Goal: Transaction & Acquisition: Book appointment/travel/reservation

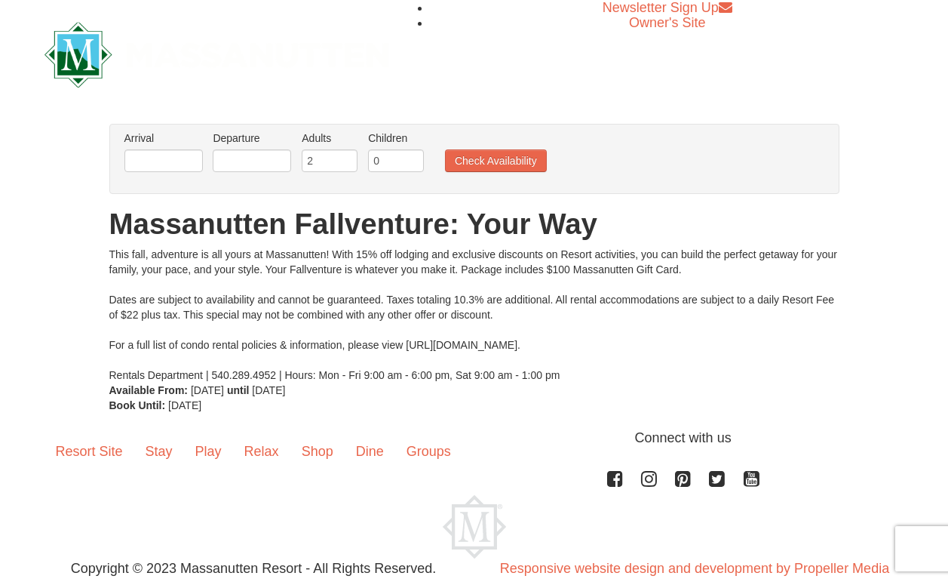
scroll to position [45, 0]
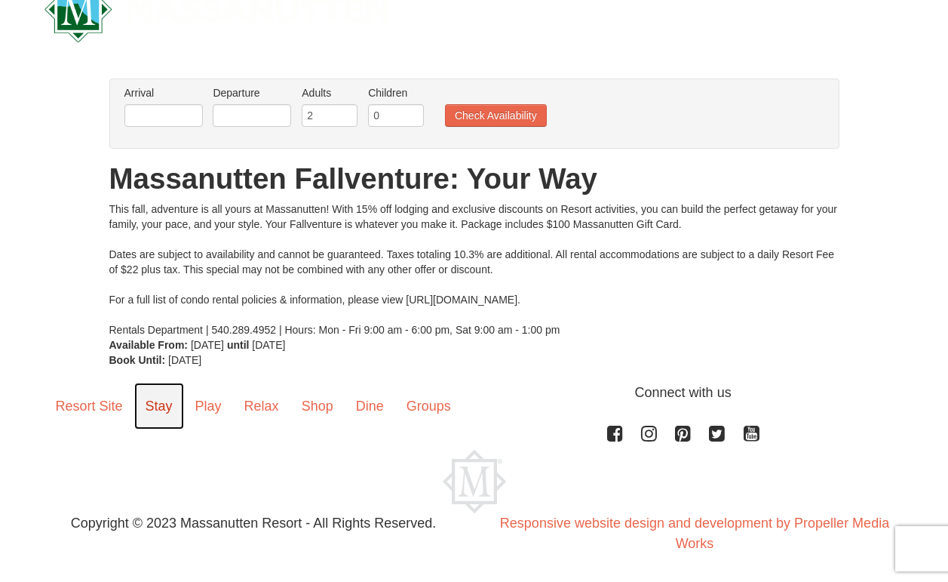
click at [156, 413] on link "Stay" at bounding box center [159, 405] width 50 height 47
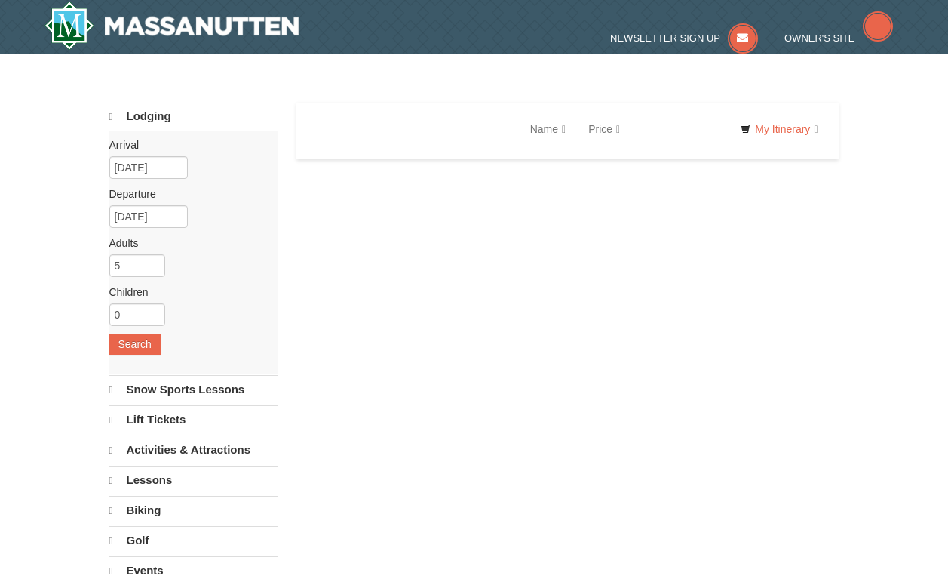
select select "9"
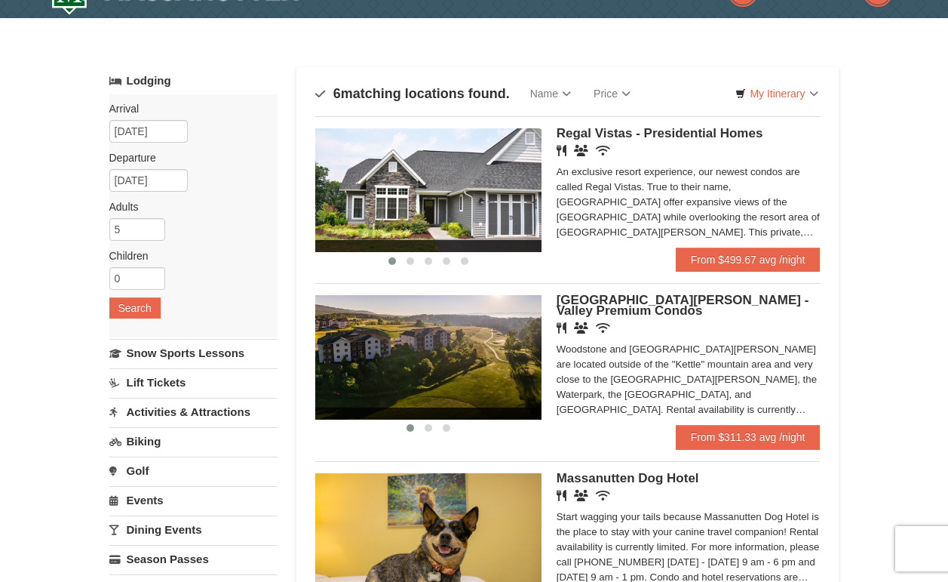
scroll to position [37, 0]
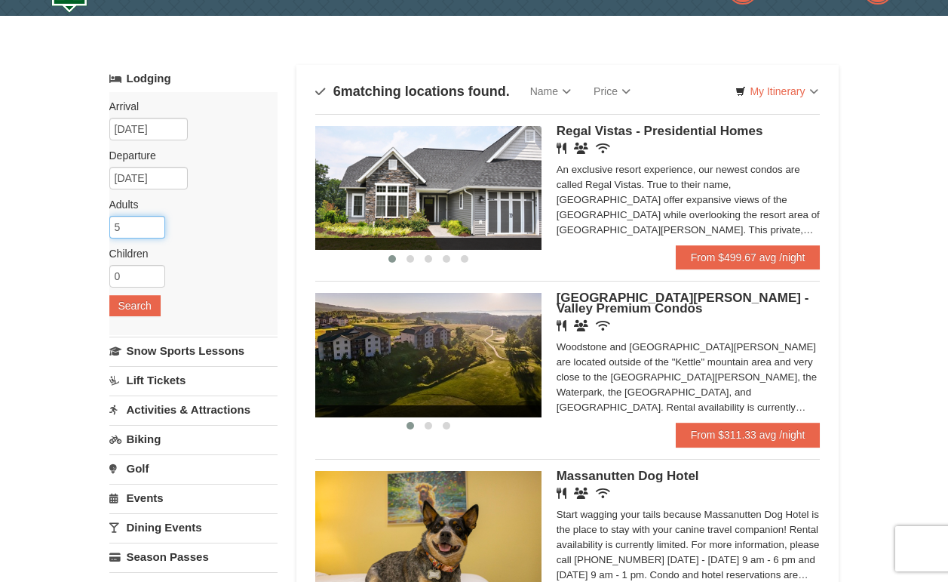
drag, startPoint x: 146, startPoint y: 223, endPoint x: 76, endPoint y: 231, distance: 69.8
click at [146, 219] on input "5" at bounding box center [137, 227] width 56 height 23
type input "6"
click at [152, 220] on input "6" at bounding box center [137, 227] width 56 height 23
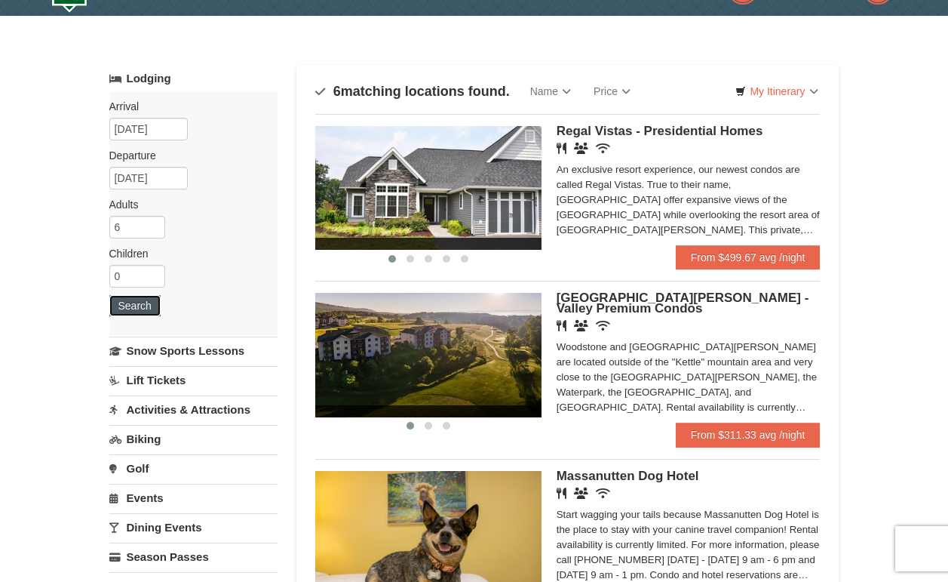
click at [142, 308] on button "Search" at bounding box center [134, 305] width 51 height 21
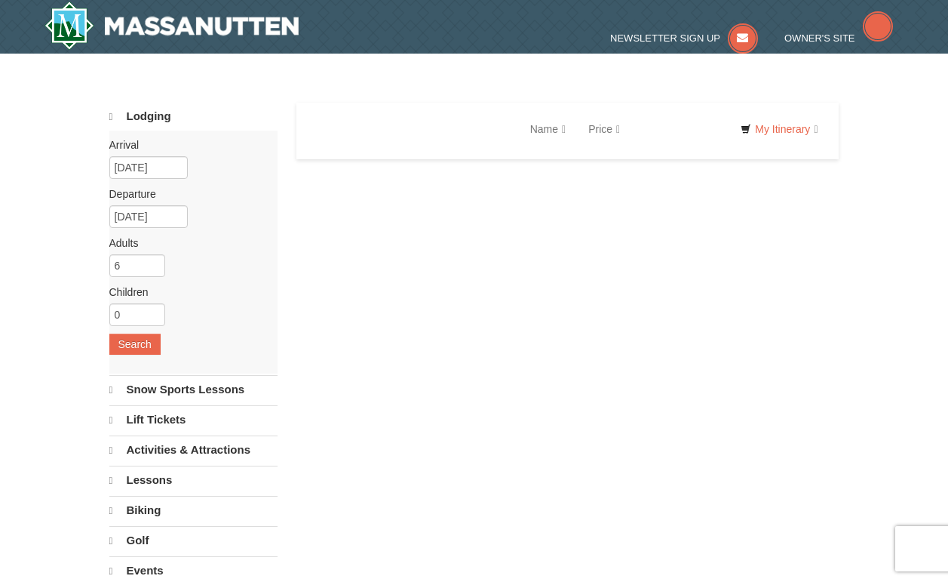
select select "9"
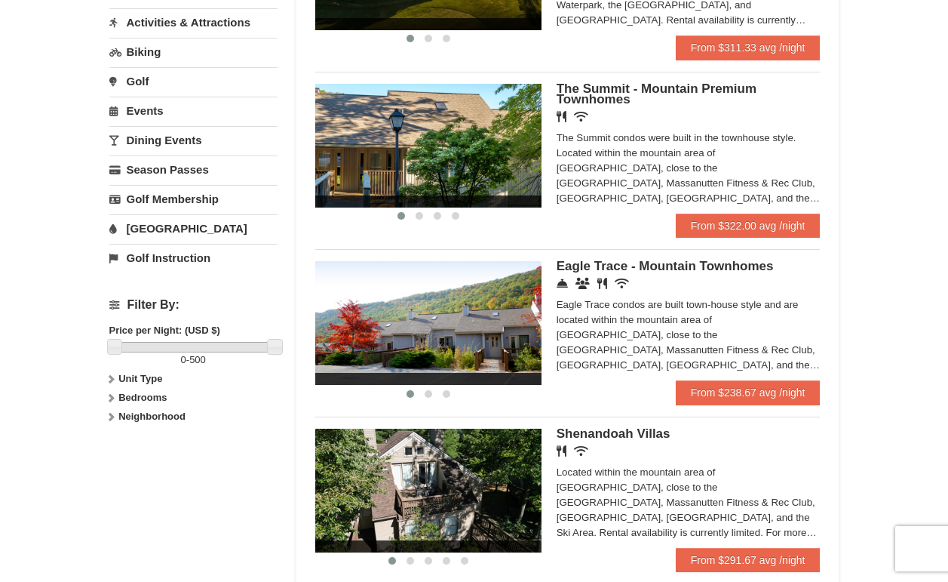
scroll to position [422, 0]
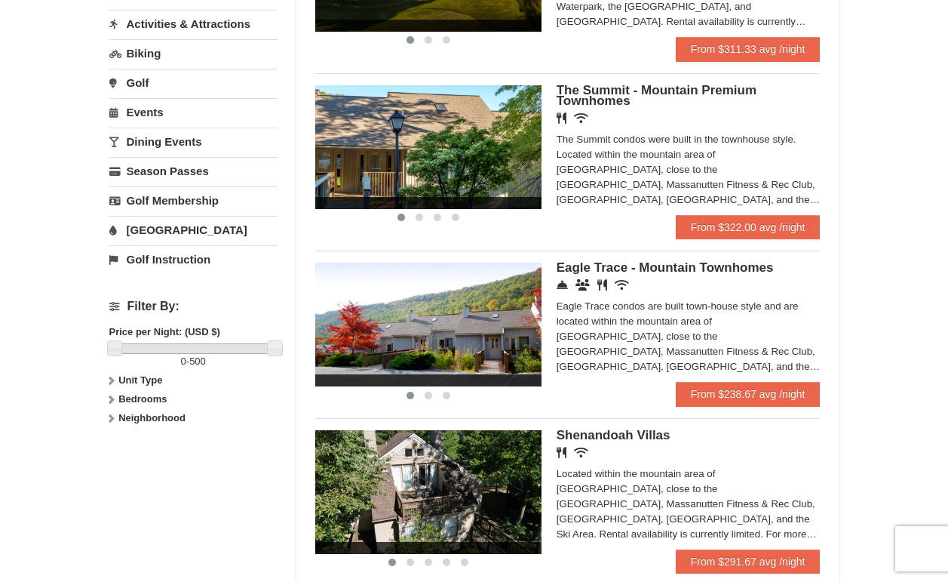
click at [645, 436] on span "Shenandoah Villas" at bounding box center [614, 435] width 114 height 14
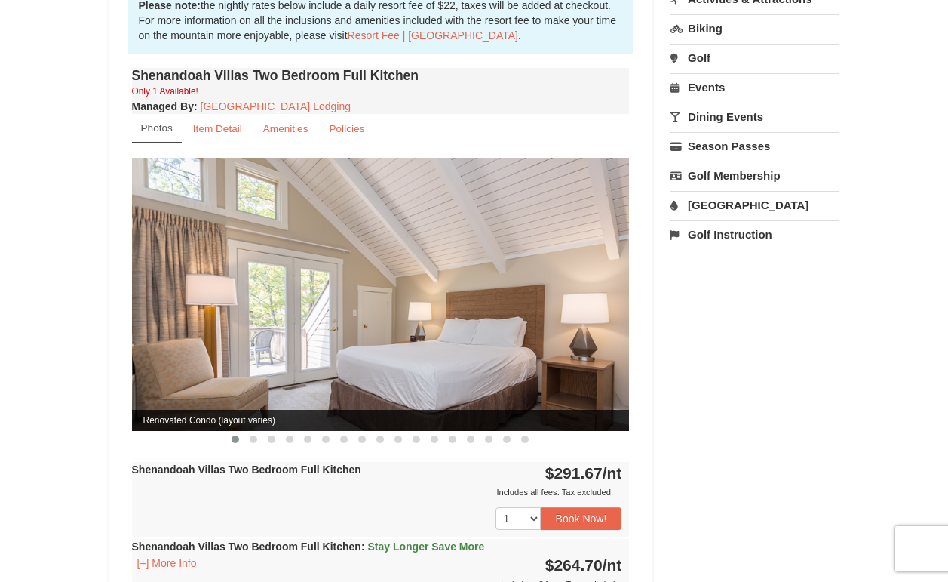
scroll to position [474, 0]
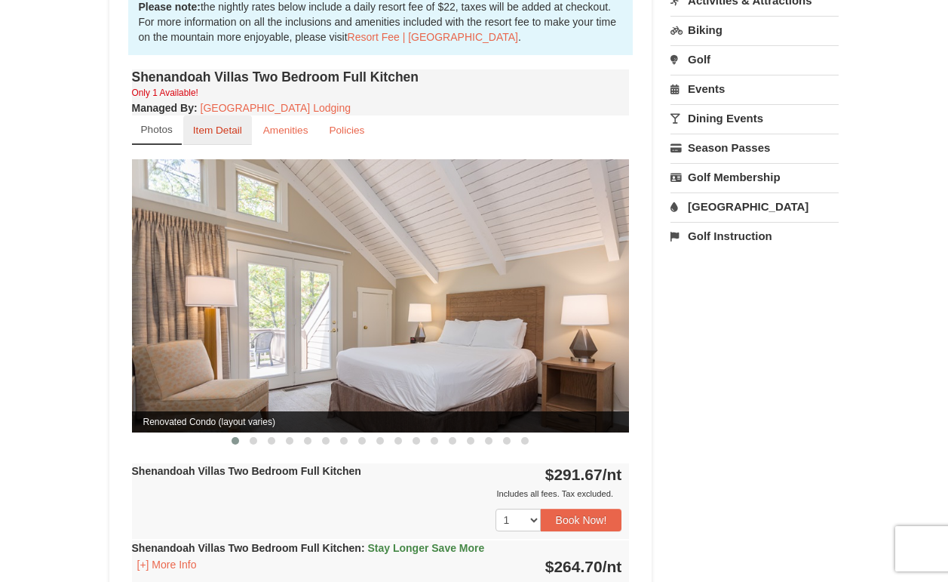
click at [211, 126] on link "Item Detail" at bounding box center [217, 129] width 69 height 29
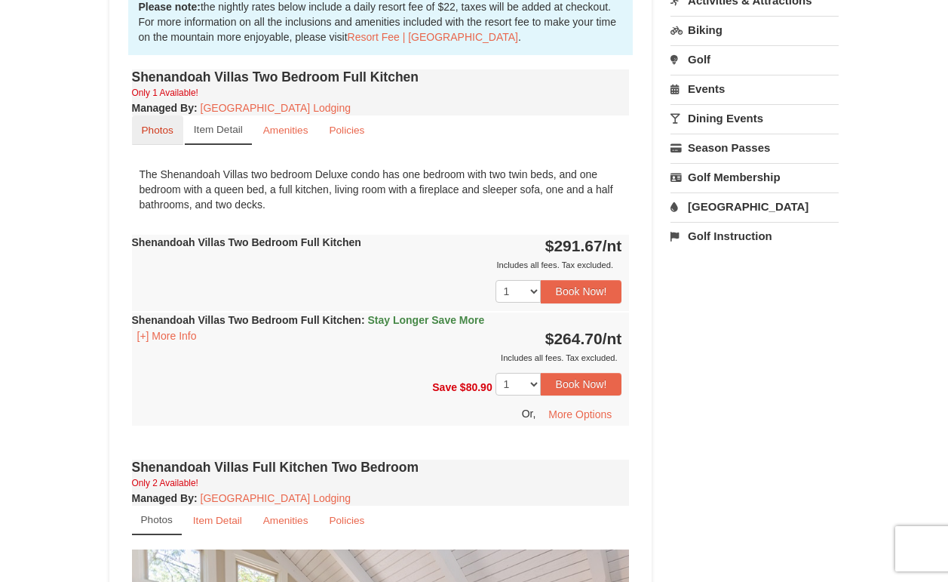
click at [161, 122] on link "Photos" at bounding box center [157, 129] width 51 height 29
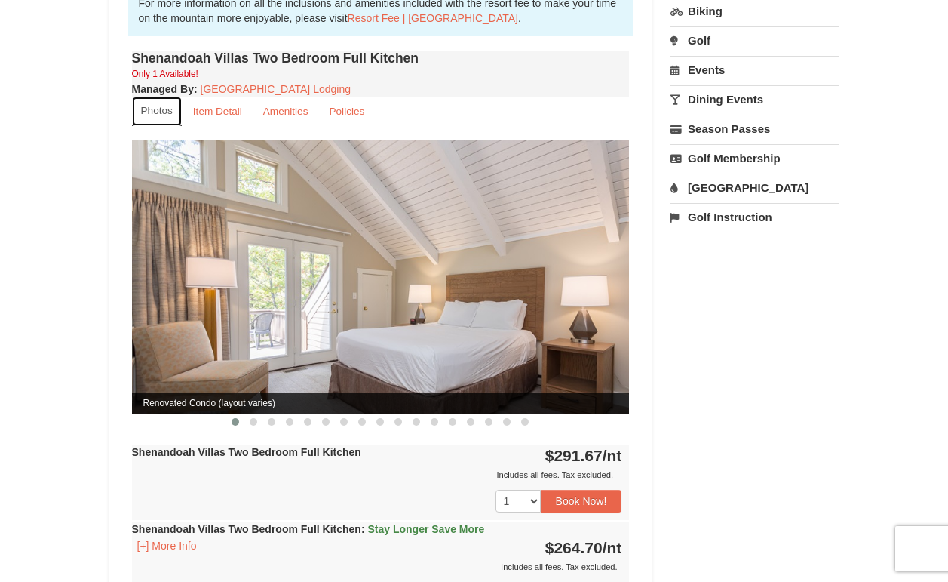
scroll to position [495, 0]
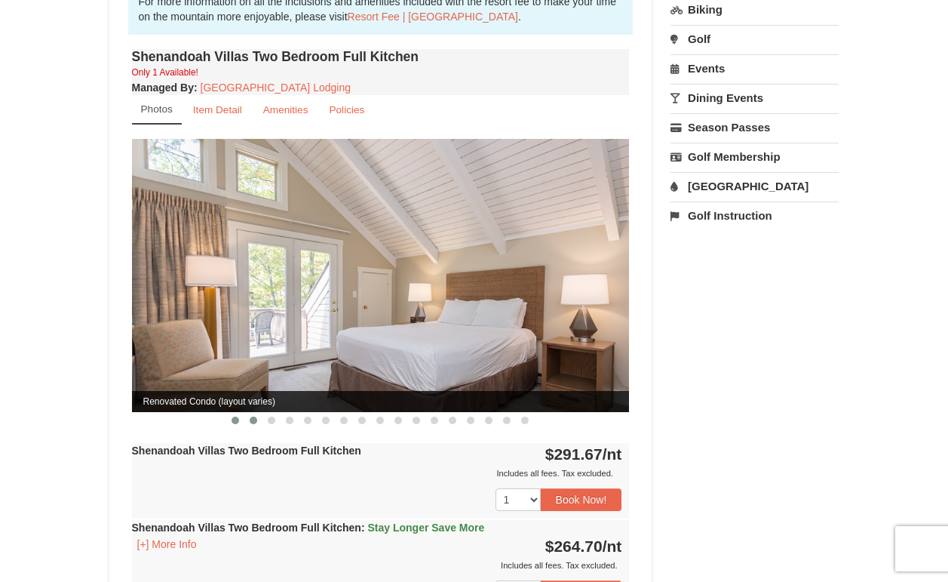
click at [254, 416] on span at bounding box center [254, 420] width 8 height 8
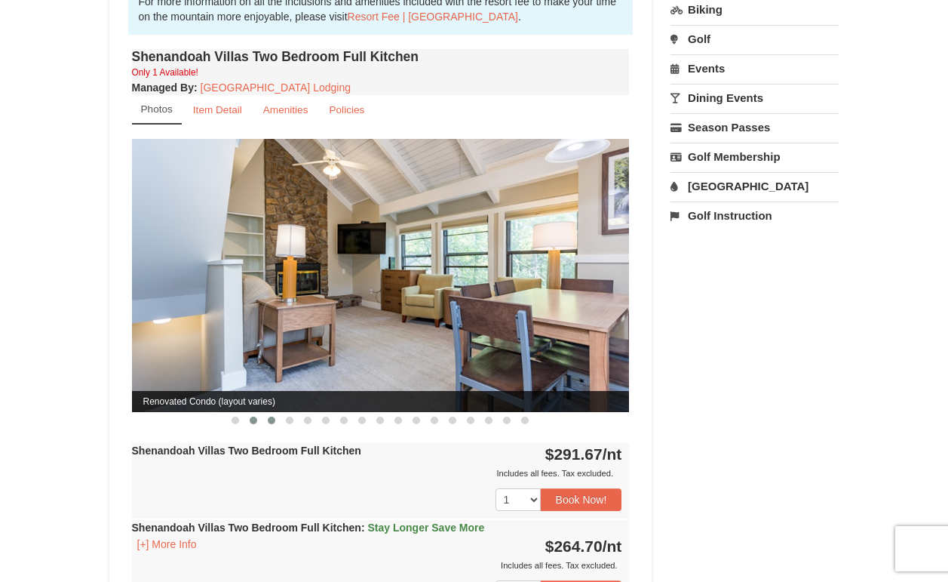
click at [270, 416] on span at bounding box center [272, 420] width 8 height 8
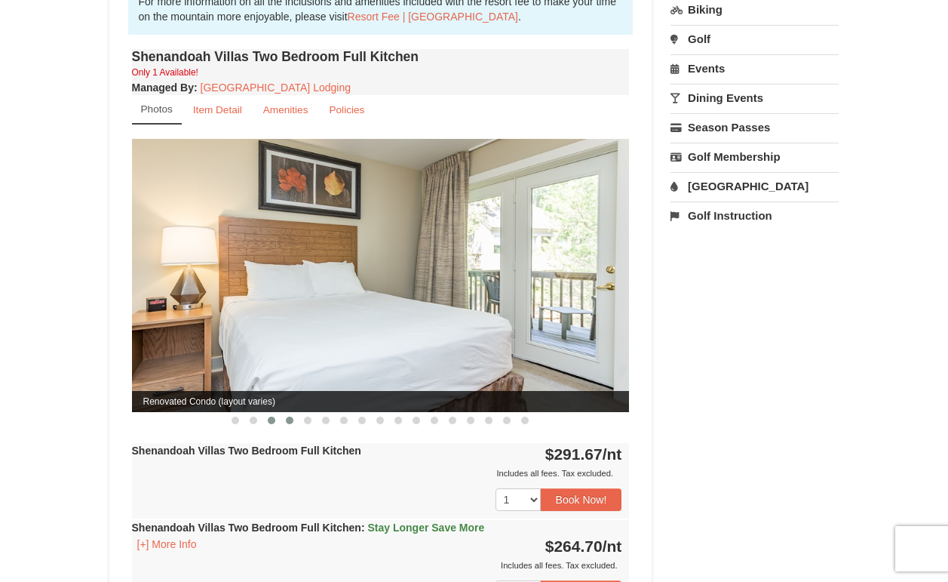
click at [294, 413] on button at bounding box center [290, 420] width 18 height 15
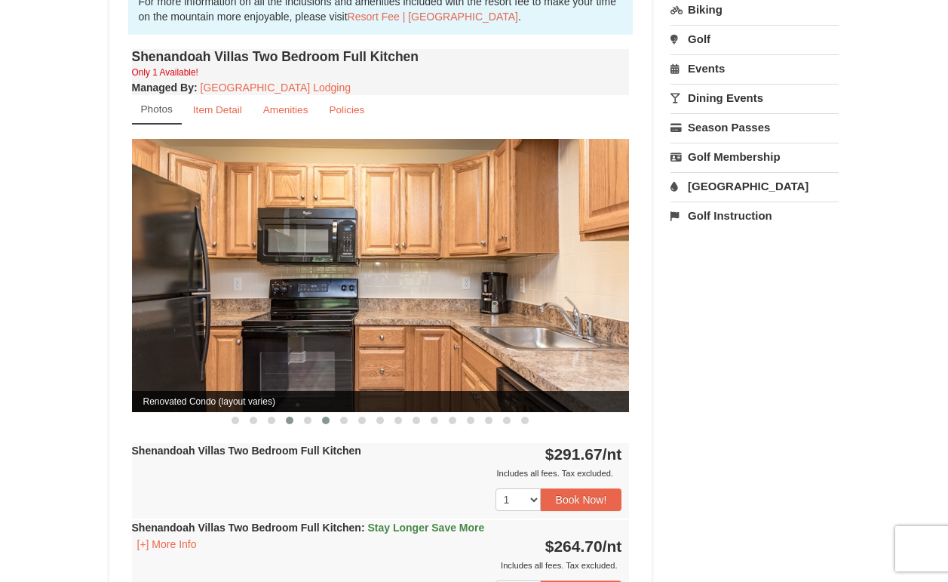
click at [324, 416] on span at bounding box center [326, 420] width 8 height 8
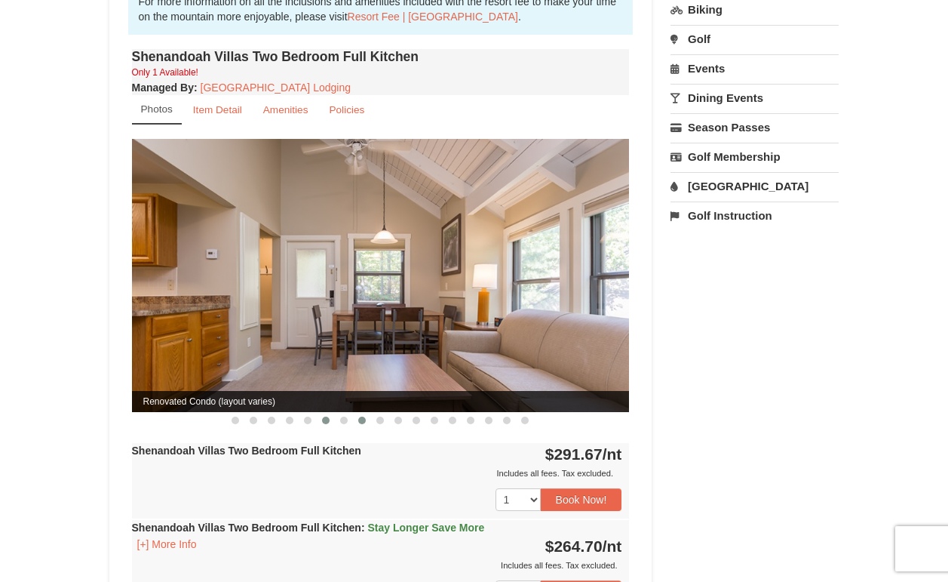
click at [370, 413] on button at bounding box center [362, 420] width 18 height 15
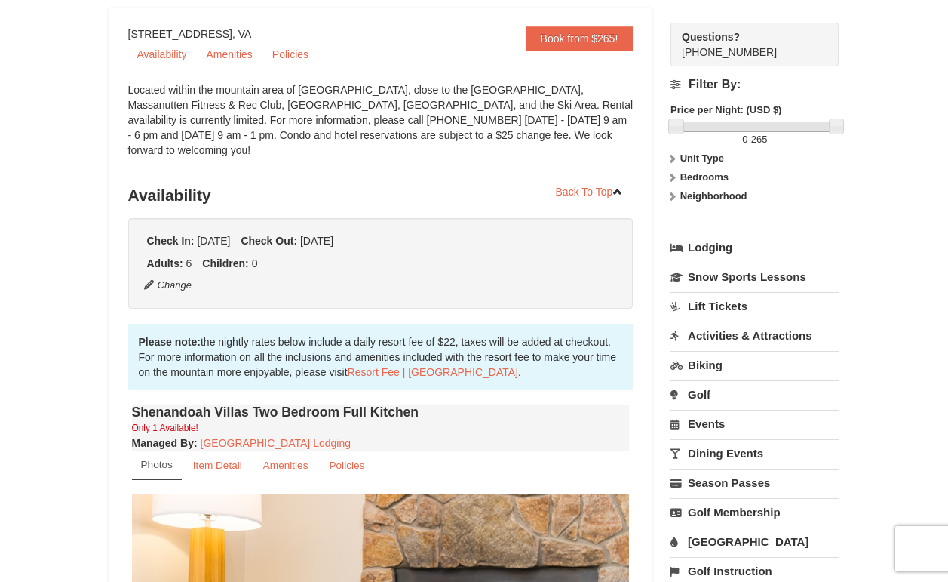
scroll to position [140, 0]
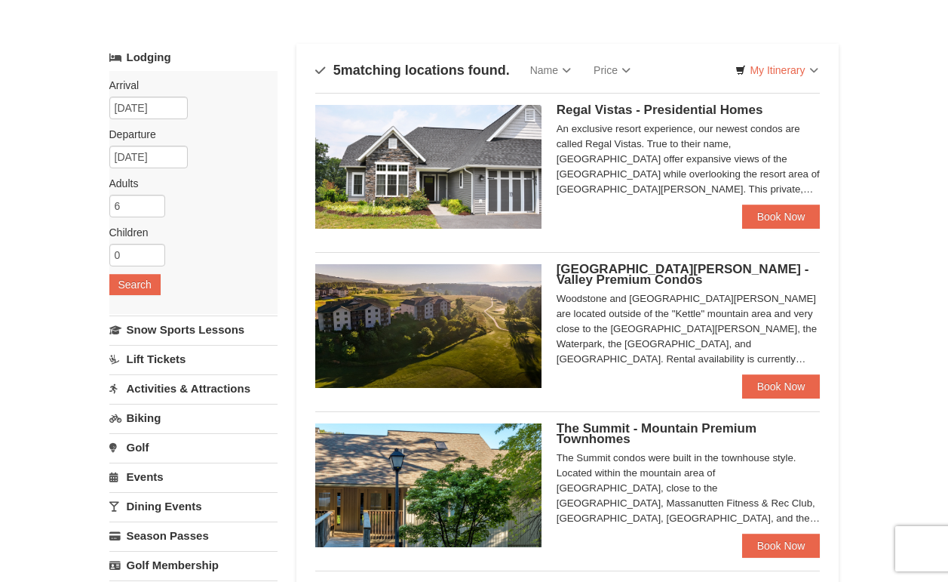
scroll to position [57, 0]
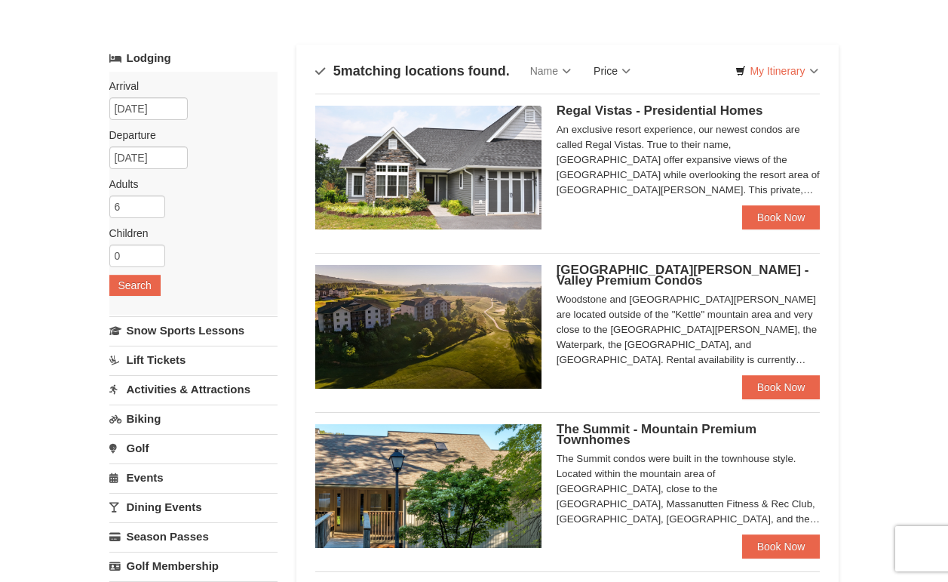
click at [611, 70] on link "Price" at bounding box center [612, 71] width 60 height 30
click at [637, 118] on link "Price (High to Low)" at bounding box center [643, 122] width 121 height 20
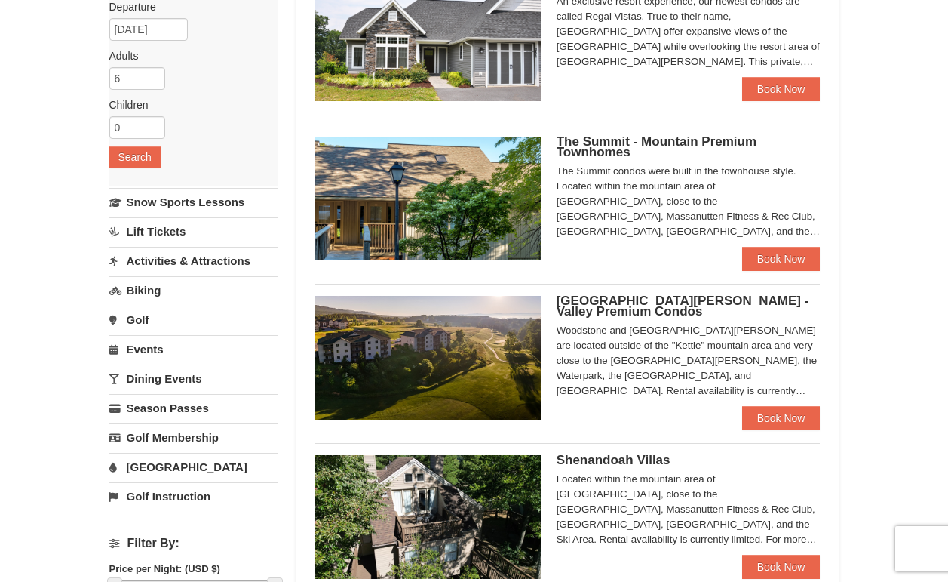
scroll to position [173, 0]
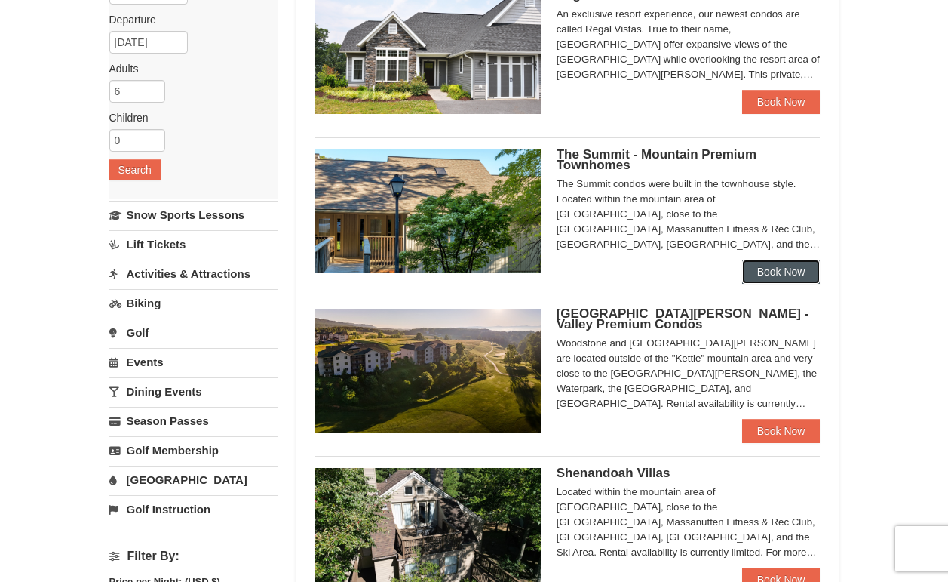
click at [794, 262] on link "Book Now" at bounding box center [781, 271] width 78 height 24
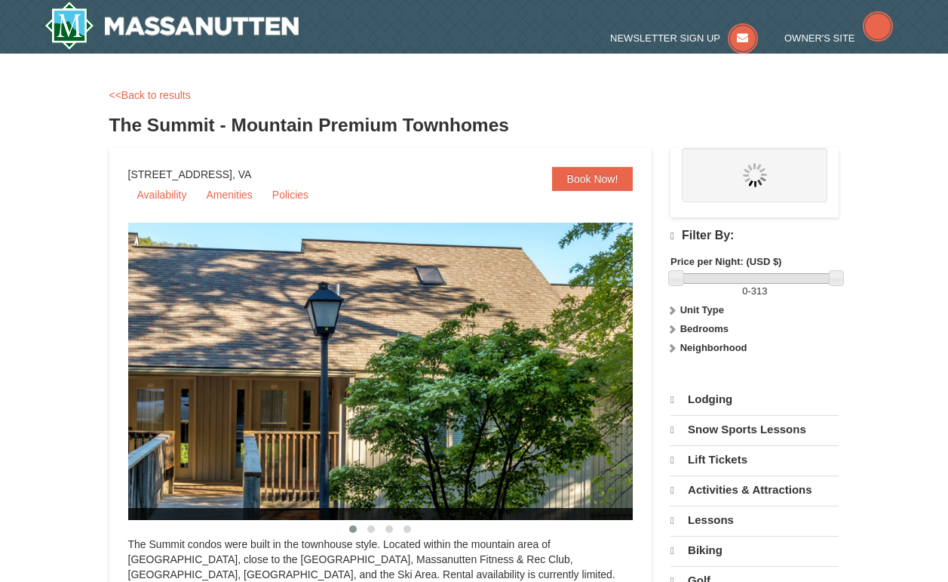
select select "9"
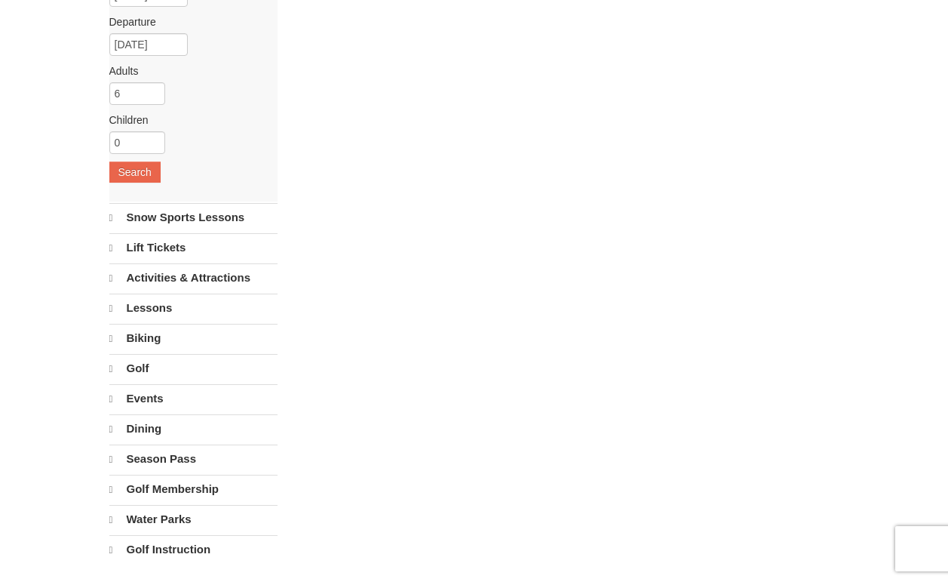
select select "9"
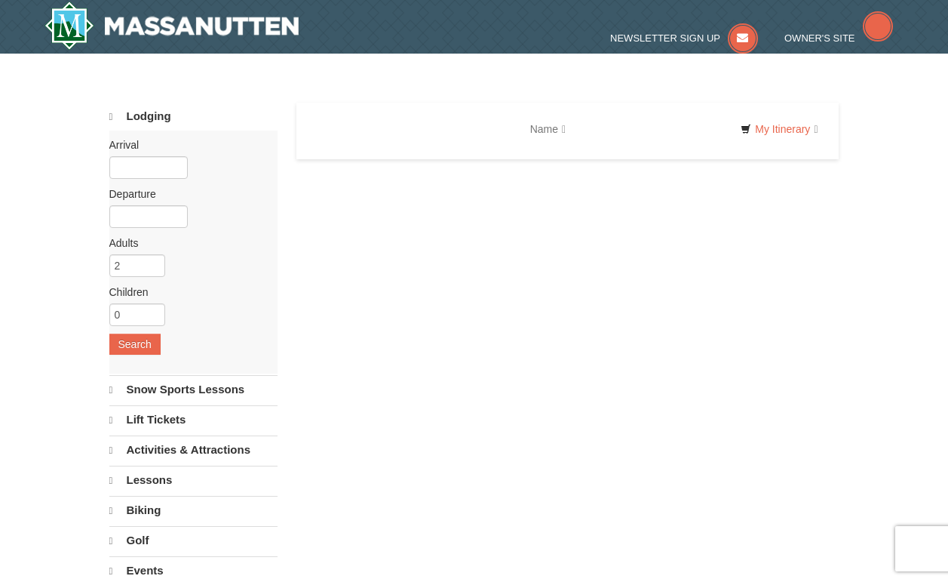
select select "9"
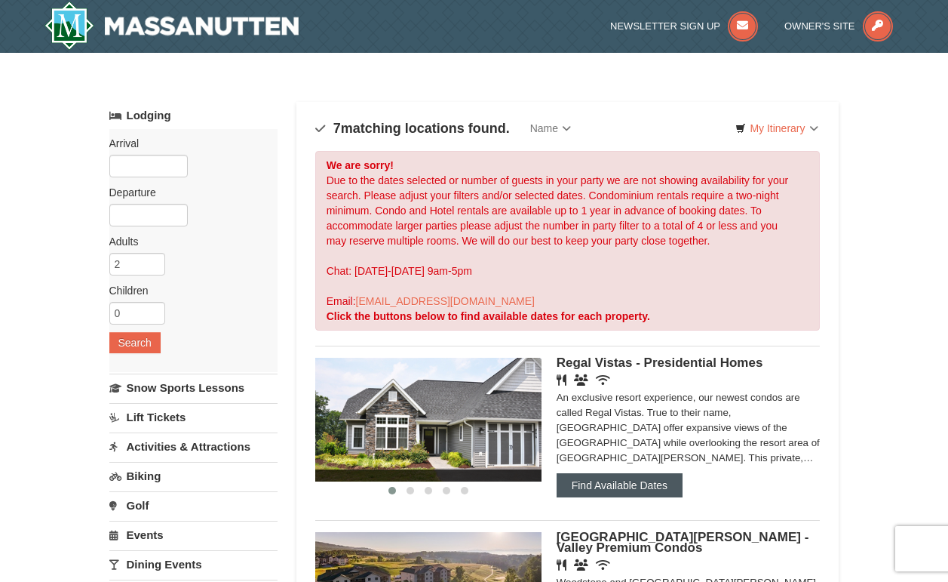
click at [624, 478] on button "Find Available Dates" at bounding box center [620, 485] width 126 height 24
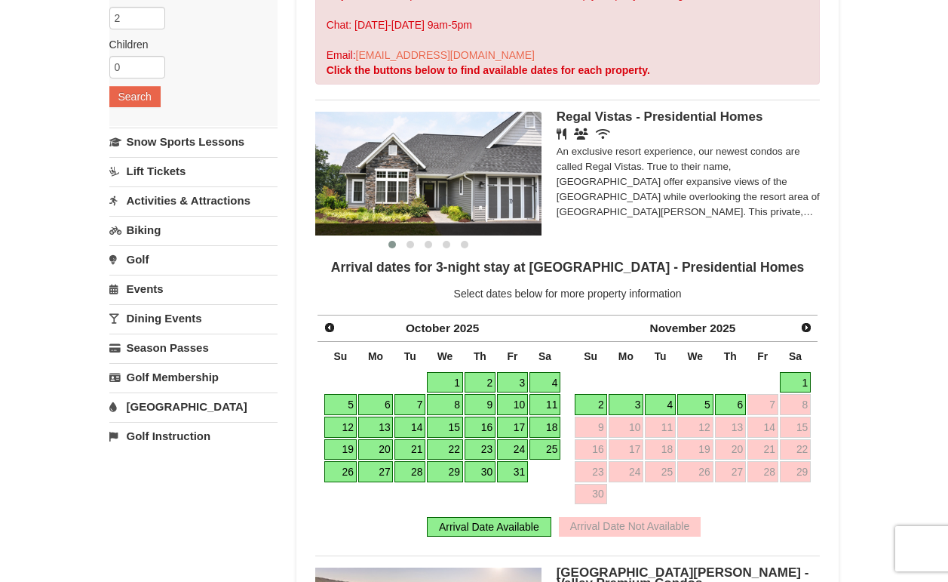
scroll to position [258, 0]
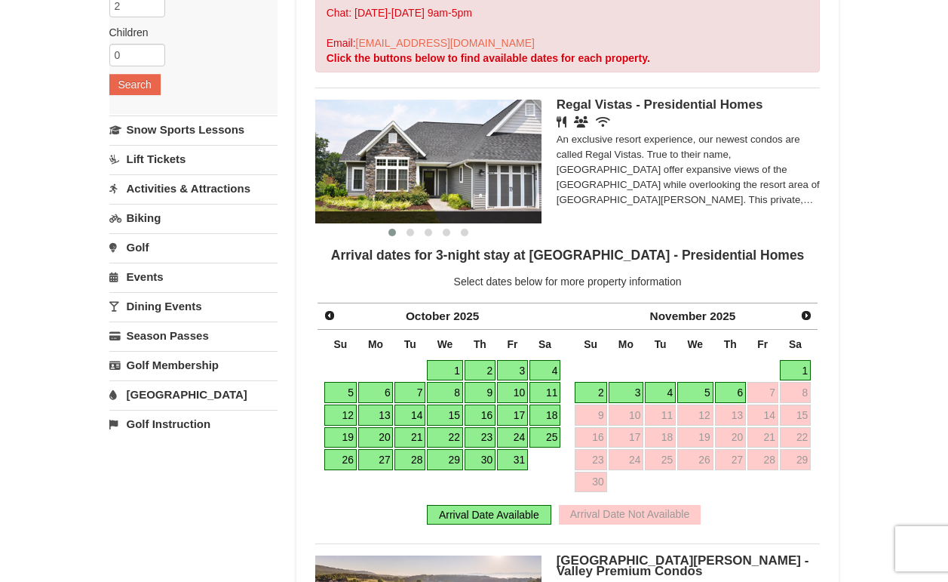
click at [479, 416] on link "16" at bounding box center [480, 414] width 31 height 21
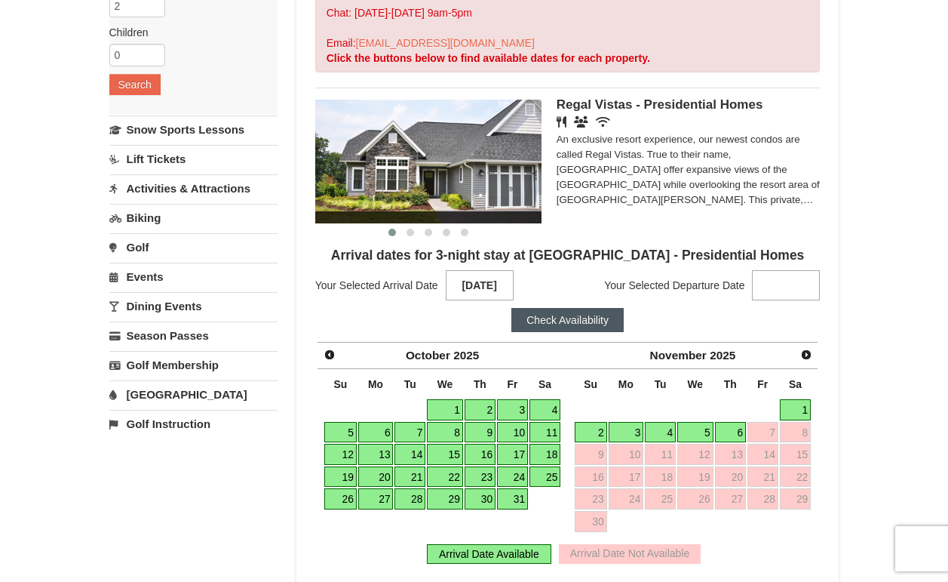
click at [354, 476] on link "19" at bounding box center [340, 476] width 32 height 21
click at [502, 554] on div "Arrival Date Available" at bounding box center [489, 554] width 124 height 20
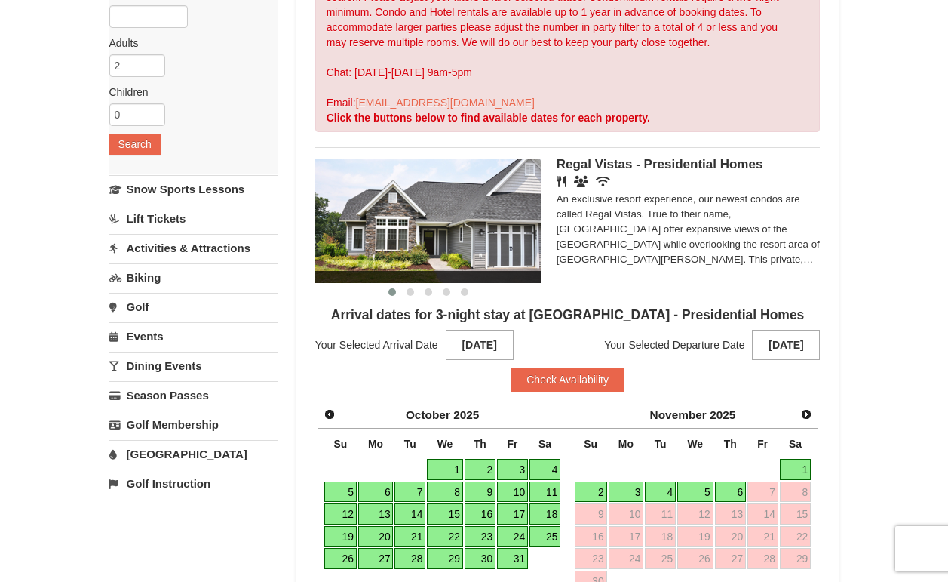
scroll to position [187, 0]
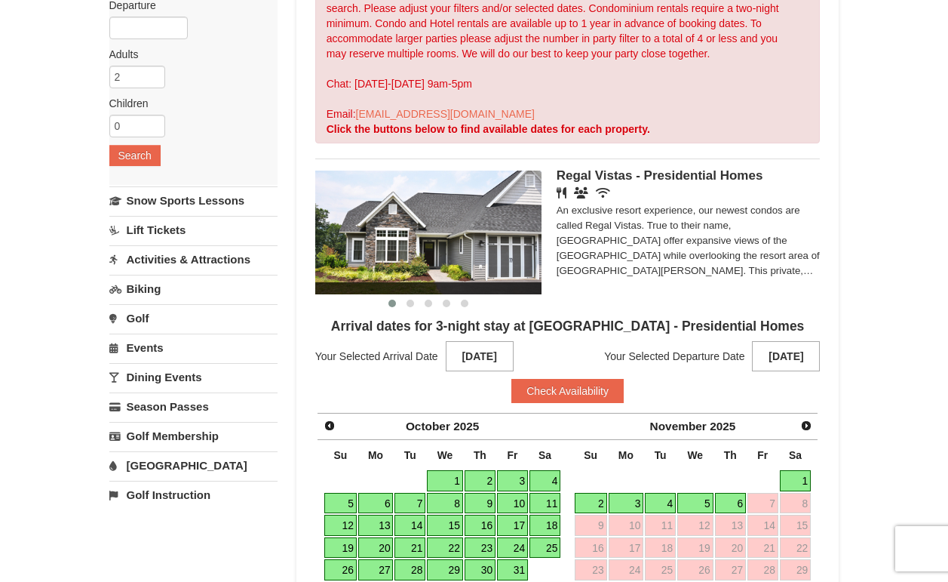
click at [483, 195] on img at bounding box center [428, 232] width 226 height 124
click at [597, 171] on span "Regal Vistas - Presidential Homes" at bounding box center [660, 175] width 207 height 14
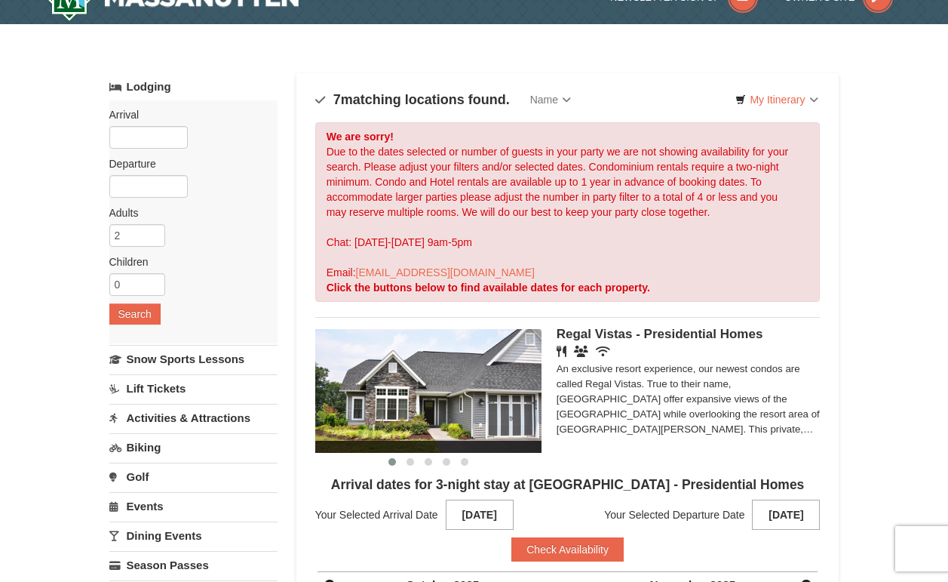
scroll to position [0, 0]
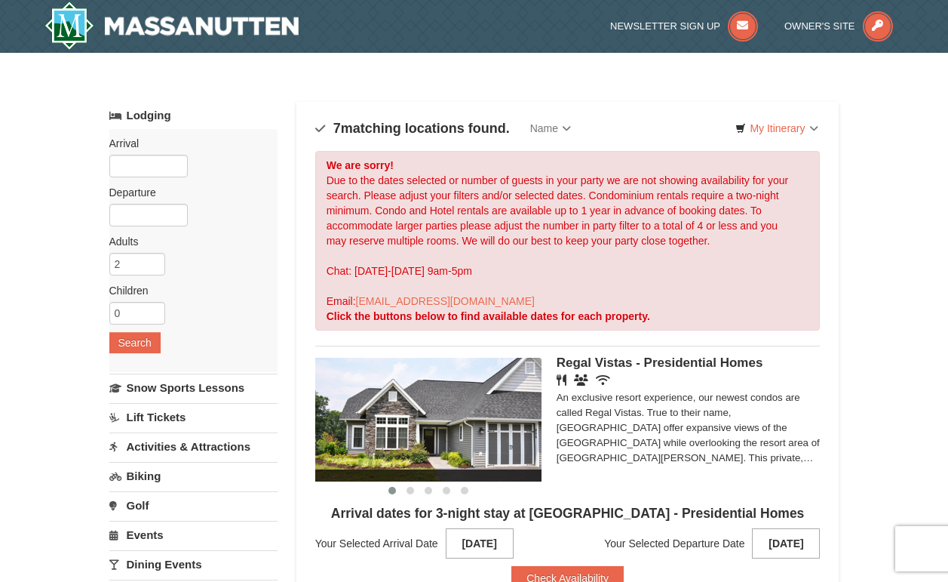
click at [602, 351] on div "‹ › Regal Vistas - Presidential Homes Restaurant Banquet Facilities Wireless In…" at bounding box center [567, 414] width 505 height 139
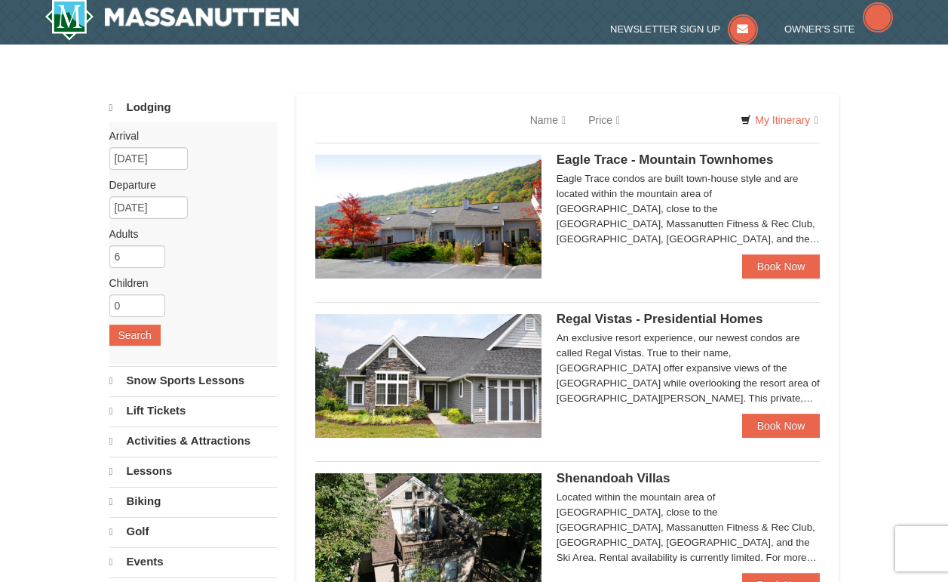
select select "9"
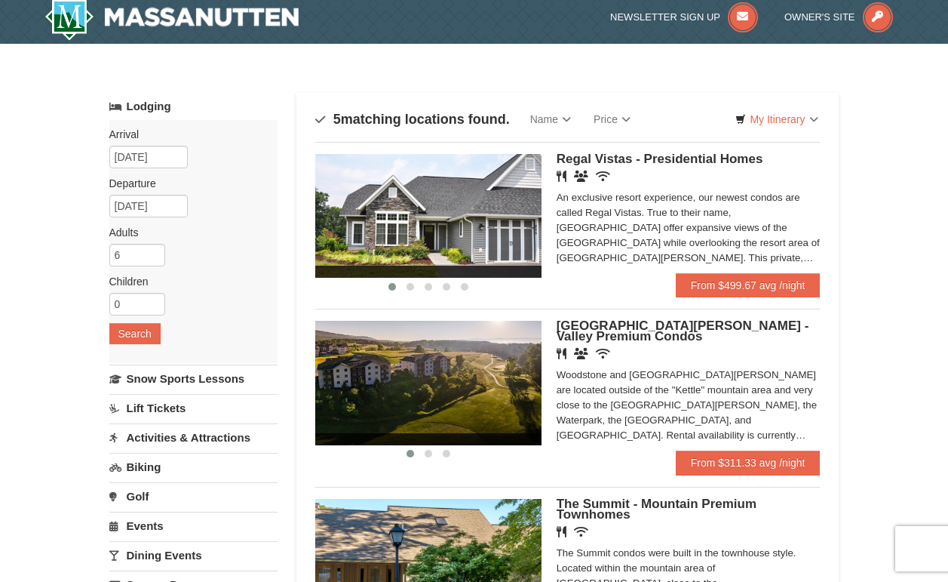
scroll to position [57, 0]
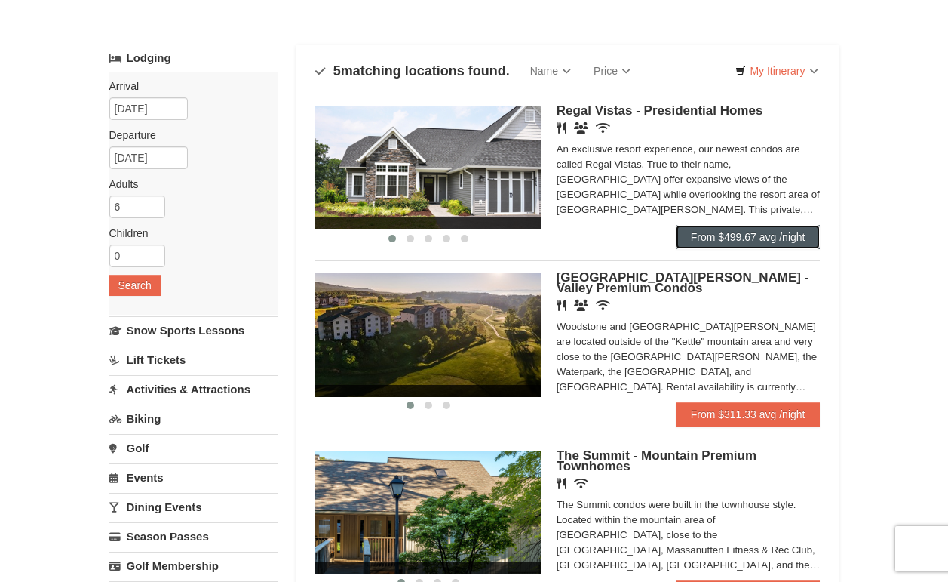
click at [733, 238] on link "From $499.67 avg /night" at bounding box center [748, 237] width 145 height 24
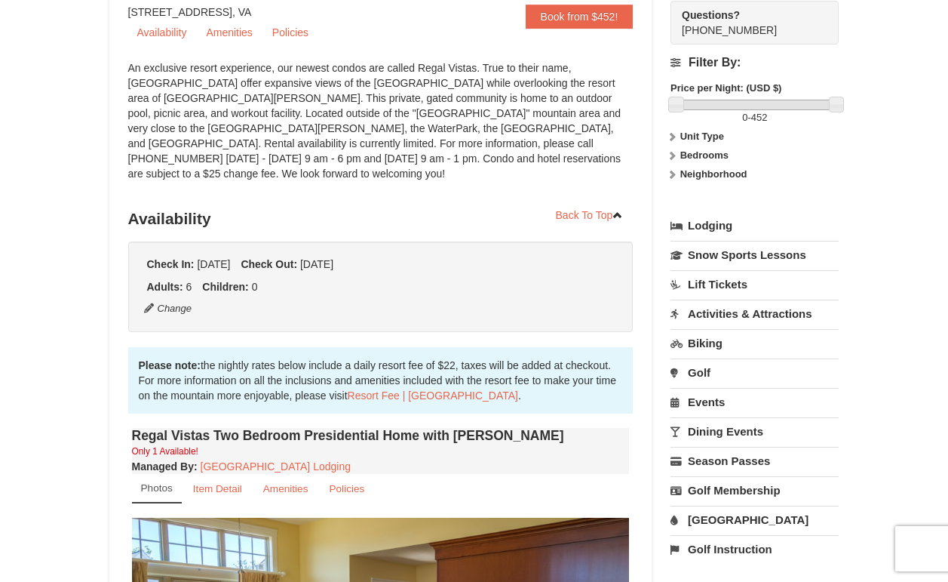
scroll to position [186, 0]
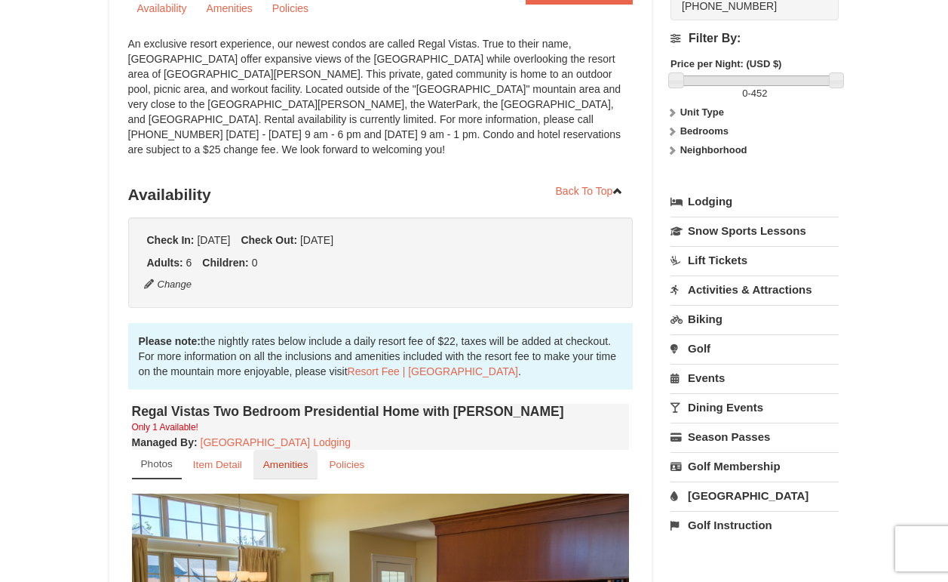
click at [280, 459] on small "Amenities" at bounding box center [285, 464] width 45 height 11
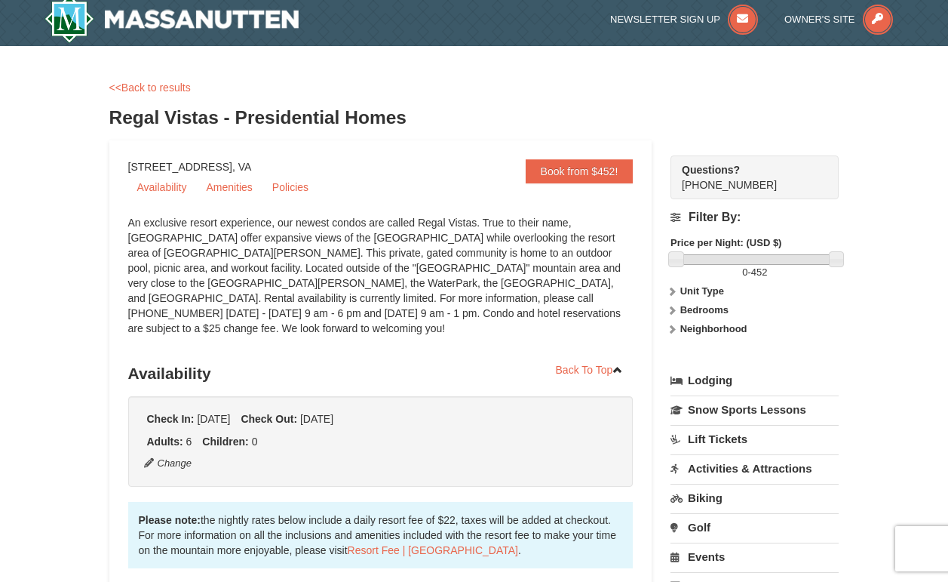
scroll to position [0, 0]
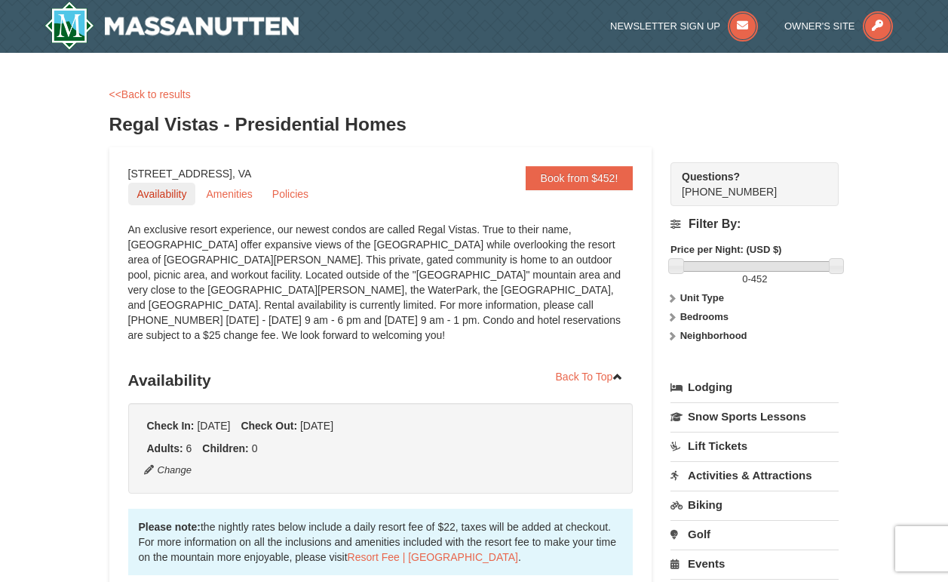
click at [173, 192] on link "Availability" at bounding box center [162, 194] width 68 height 23
